Goal: Information Seeking & Learning: Learn about a topic

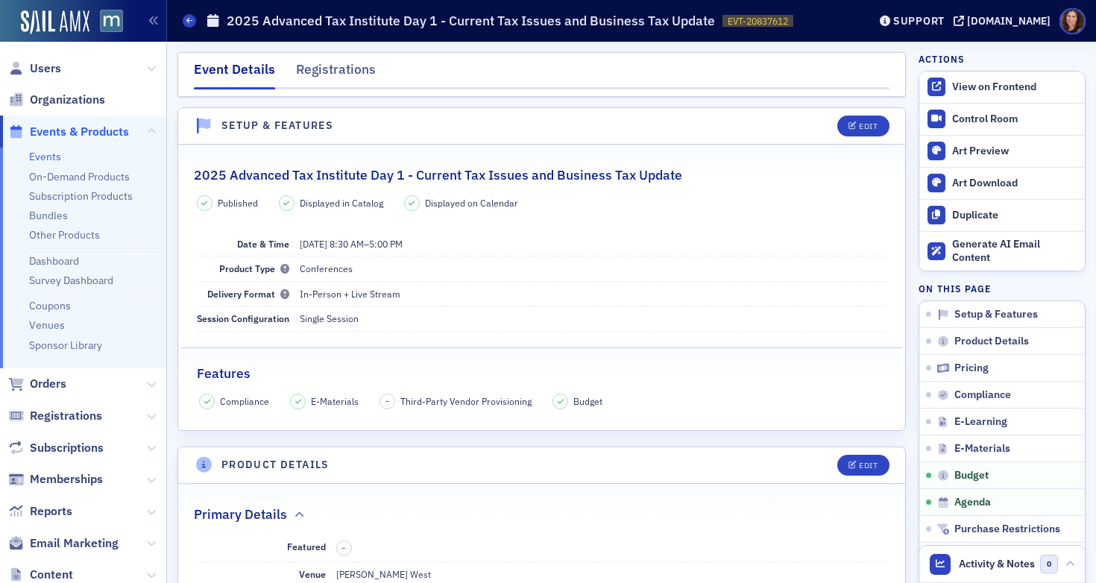
scroll to position [2571, 0]
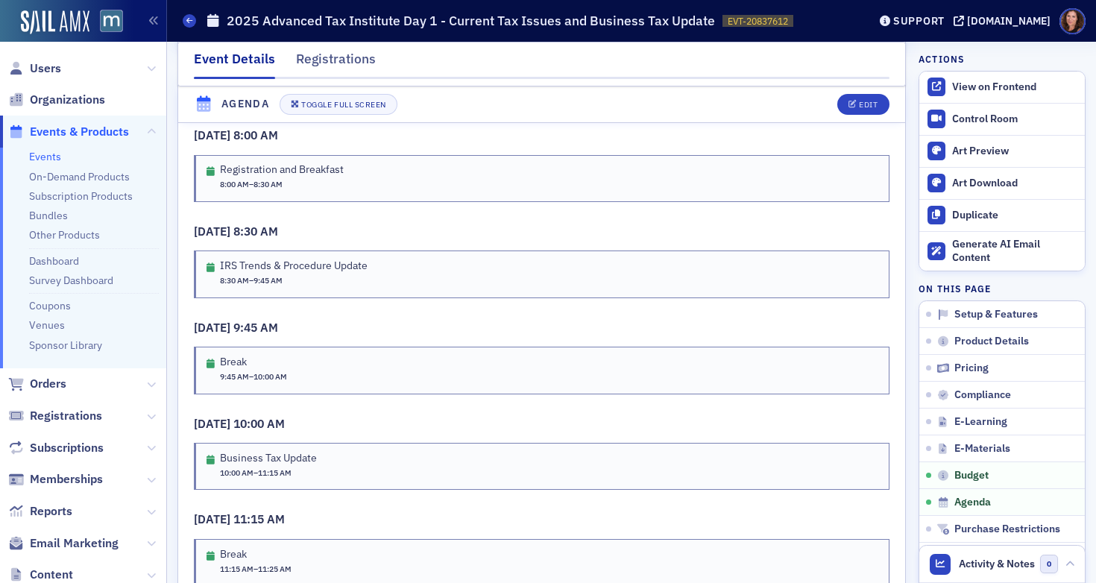
click at [52, 162] on link "Events" at bounding box center [45, 156] width 32 height 13
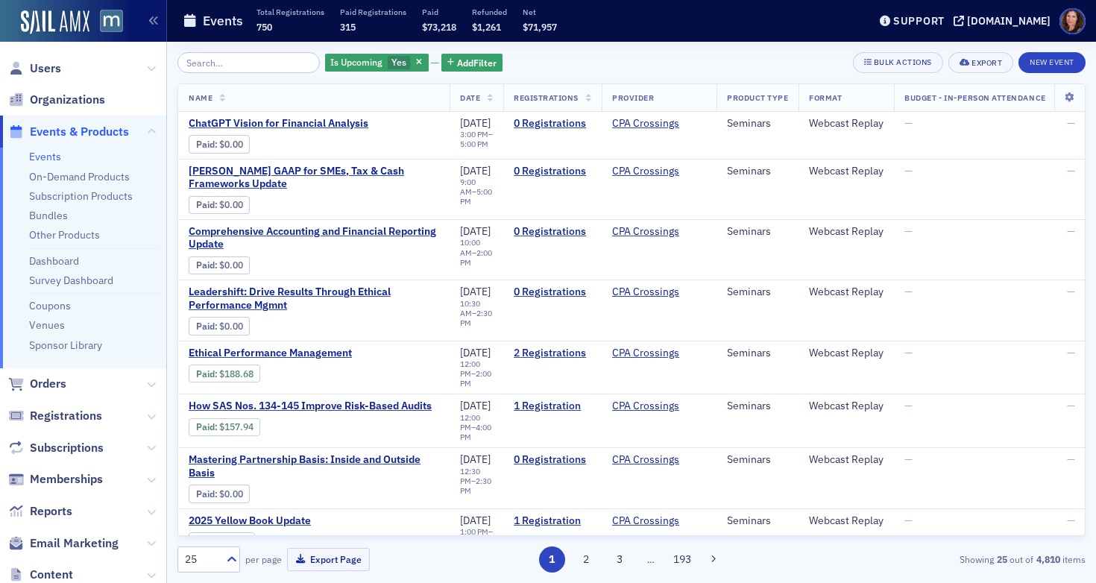
click at [249, 66] on input "search" at bounding box center [248, 62] width 142 height 21
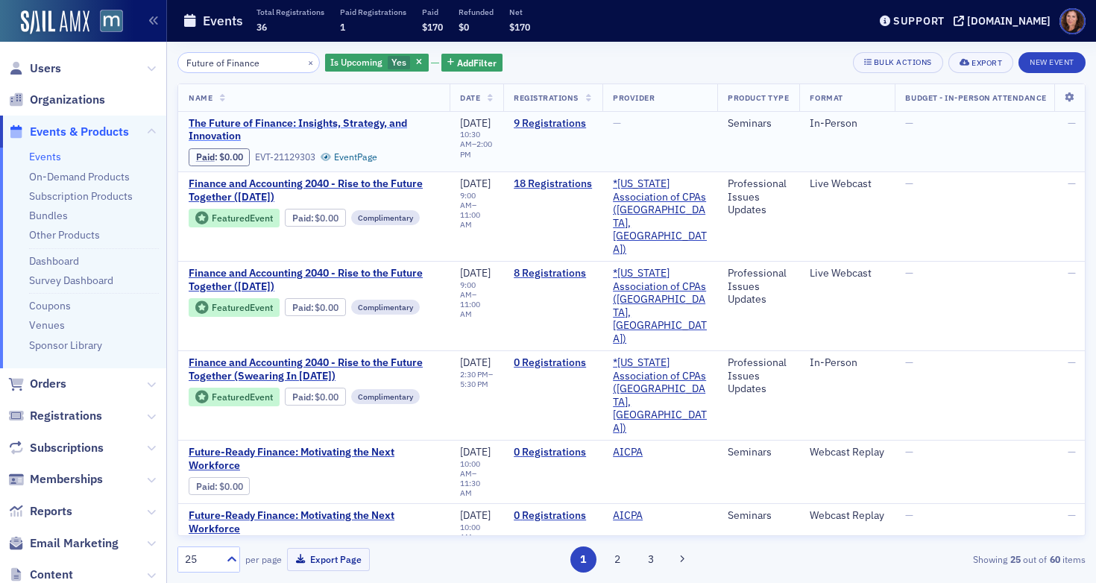
type input "Future of Finance"
click at [360, 124] on span "The Future of Finance: Insights, Strategy, and Innovation" at bounding box center [314, 130] width 250 height 26
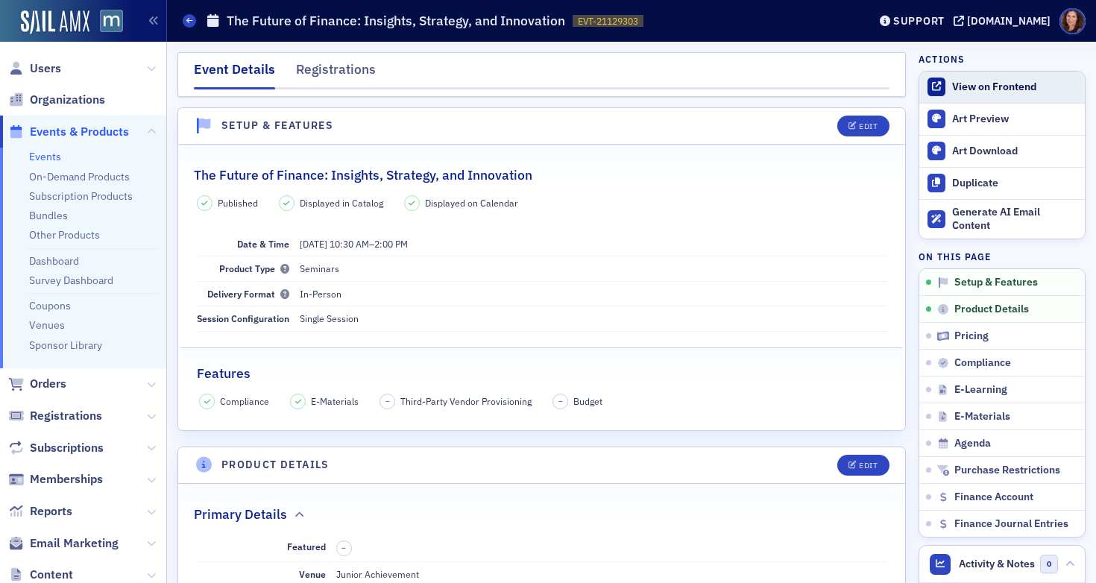
click at [979, 86] on div "View on Frontend" at bounding box center [1014, 86] width 125 height 13
click at [48, 157] on link "Events" at bounding box center [45, 156] width 32 height 13
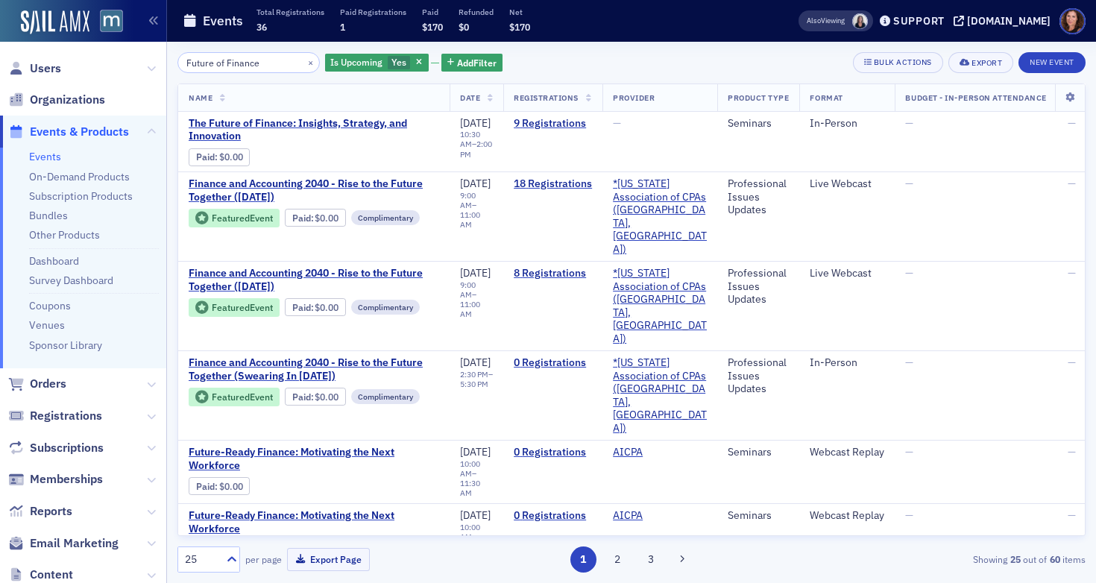
click at [244, 60] on input "Future of Finance" at bounding box center [248, 62] width 142 height 21
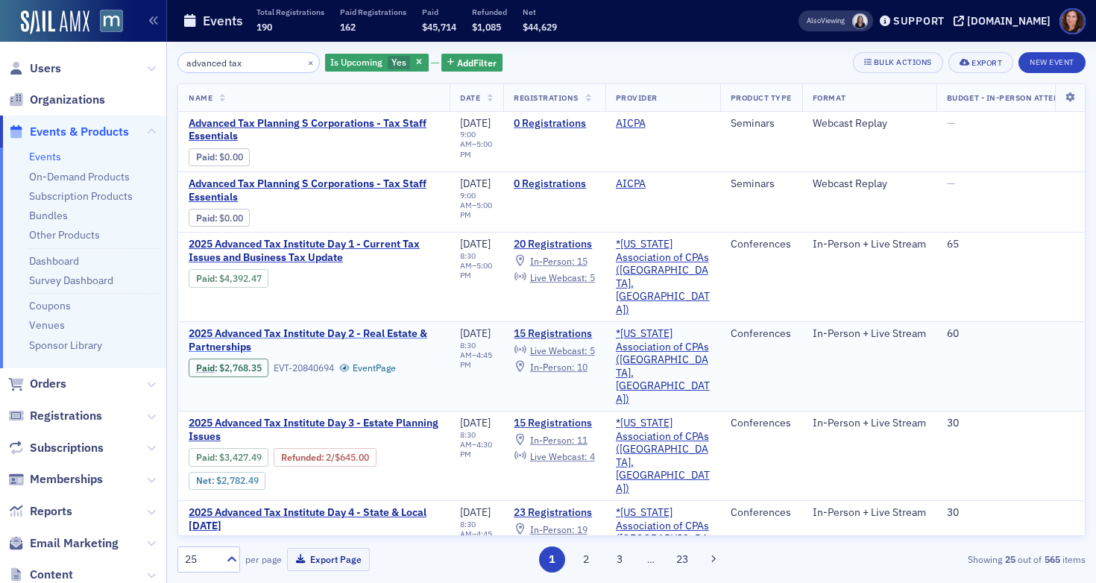
type input "advanced tax"
click at [357, 327] on span "2025 Advanced Tax Institute Day 2 - Real Estate & Partnerships" at bounding box center [314, 340] width 250 height 26
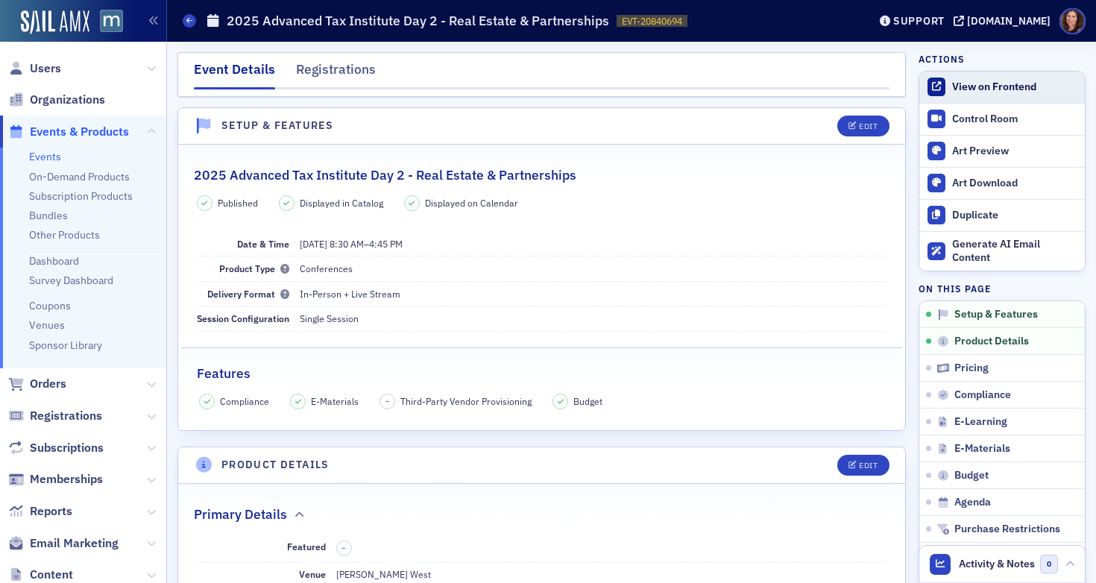
click at [1005, 87] on div "View on Frontend" at bounding box center [1014, 86] width 125 height 13
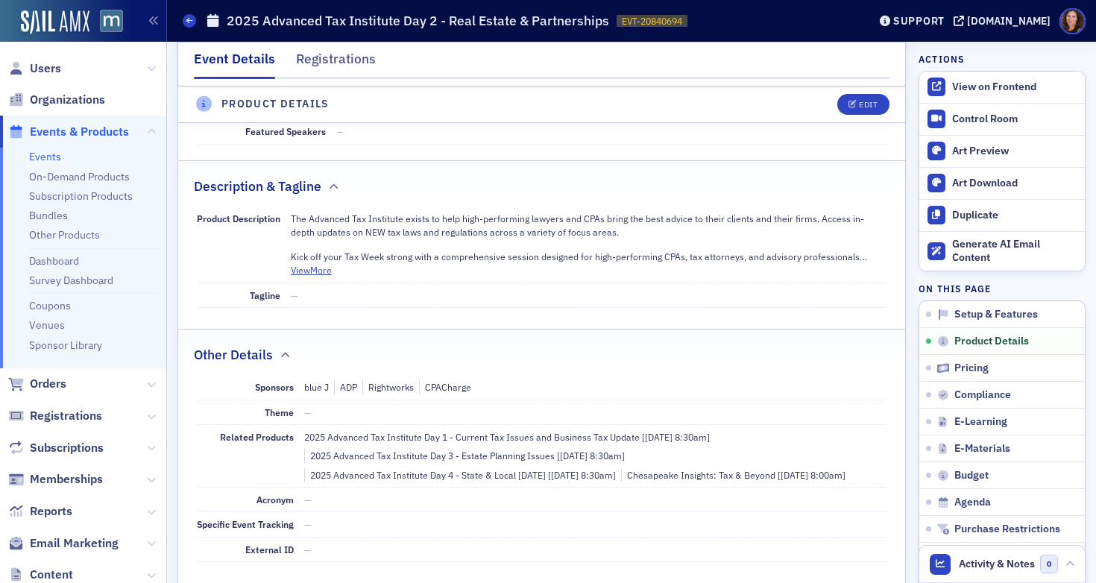
scroll to position [581, 0]
